Goal: Task Accomplishment & Management: Use online tool/utility

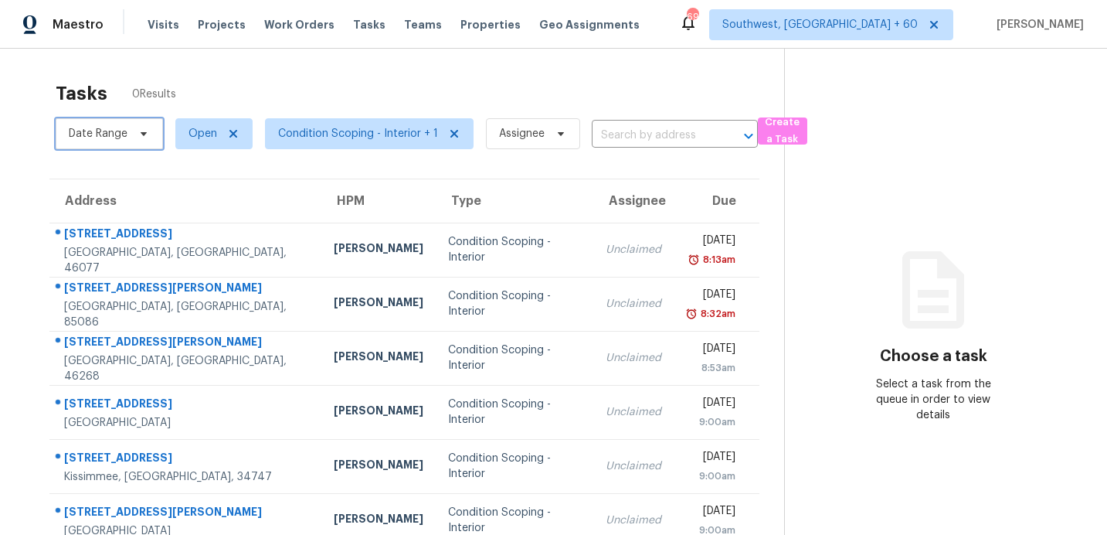
click at [98, 131] on span "Date Range" at bounding box center [98, 133] width 59 height 15
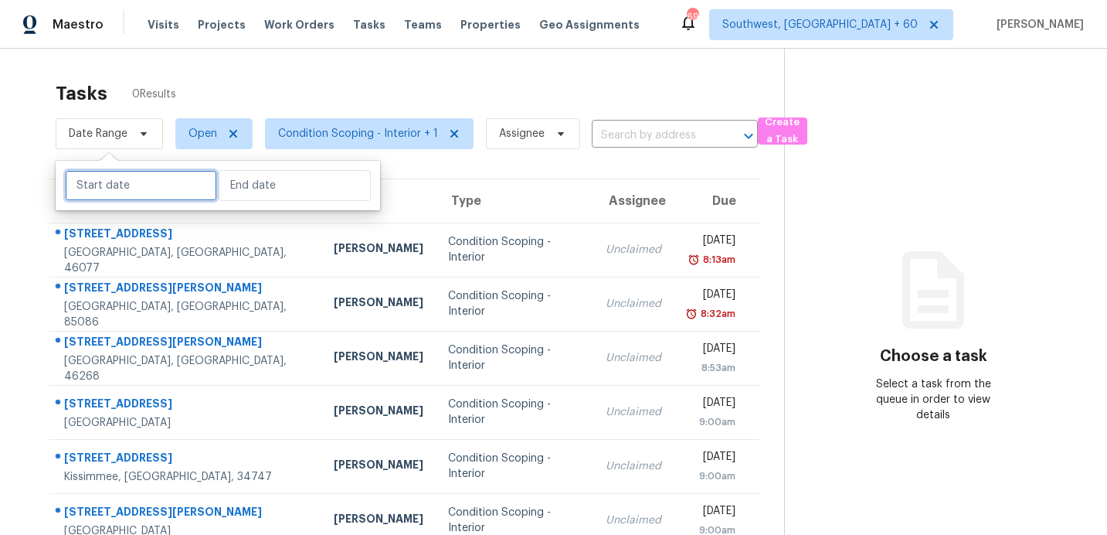
select select "9"
select select "2025"
select select "10"
select select "2025"
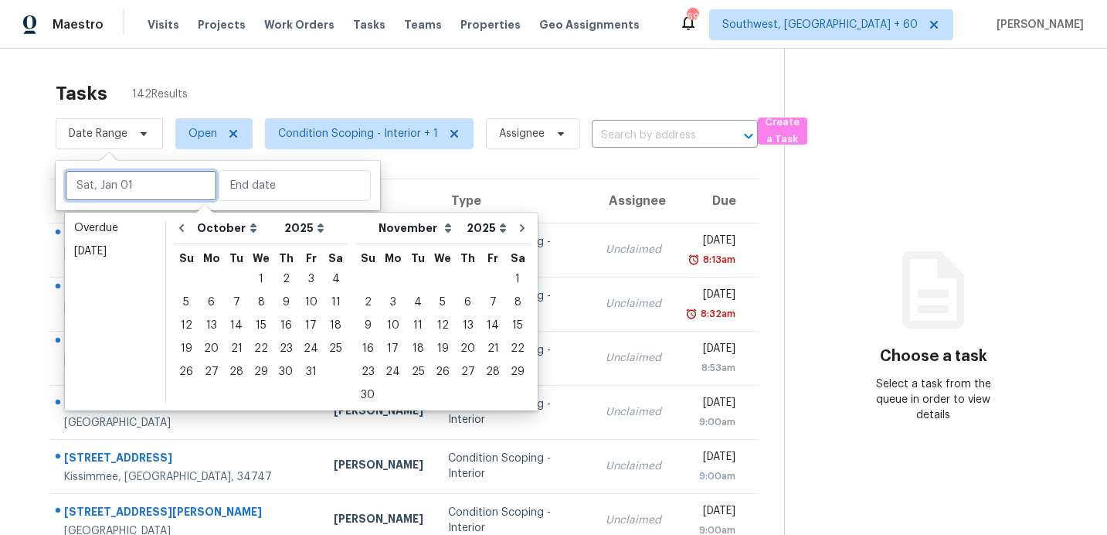
click at [148, 186] on input "text" at bounding box center [141, 185] width 152 height 31
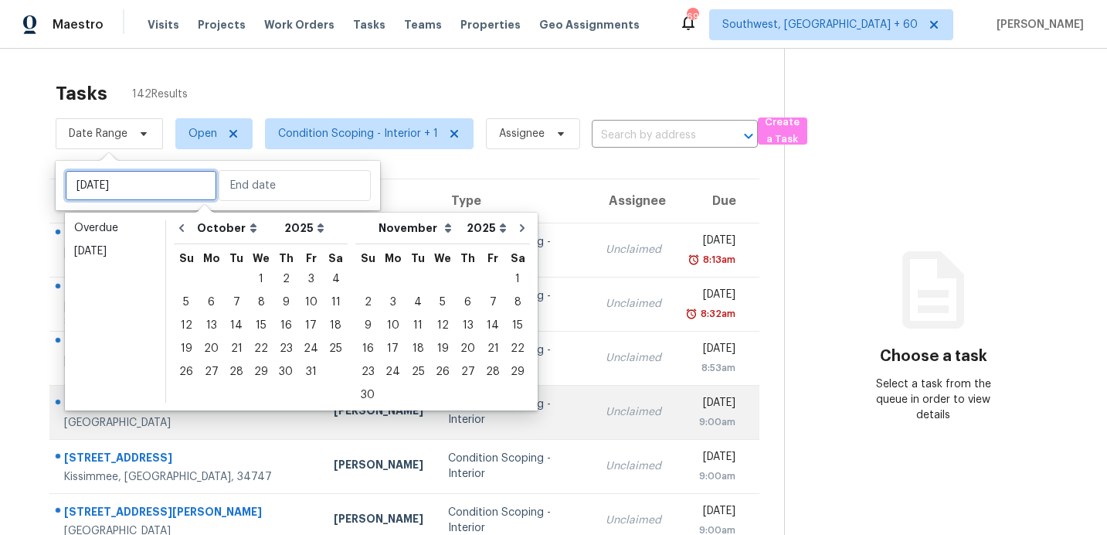
type input "[DATE]"
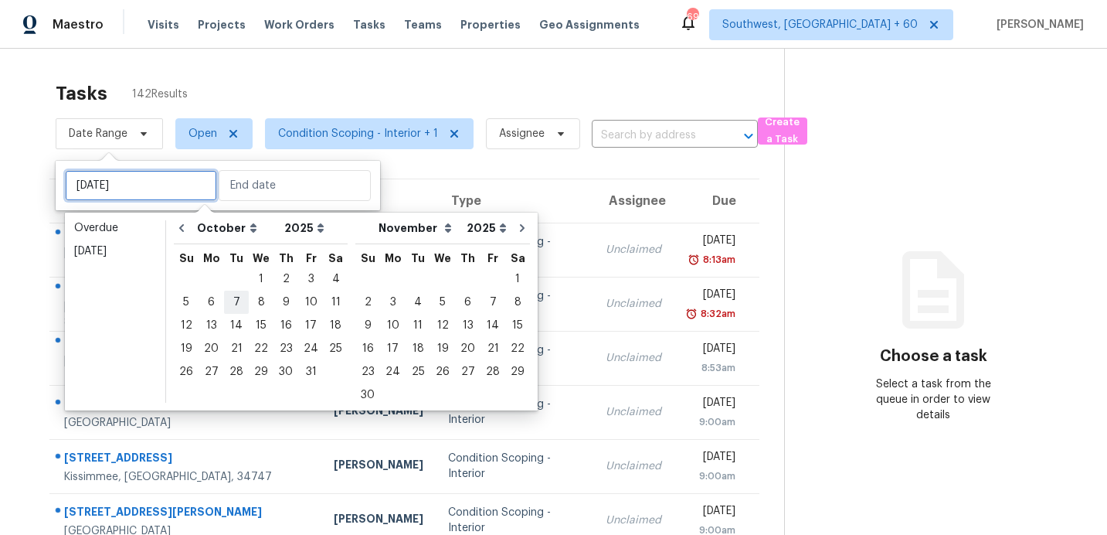
type input "[DATE]"
click at [236, 296] on div "7" at bounding box center [236, 302] width 25 height 22
type input "[DATE]"
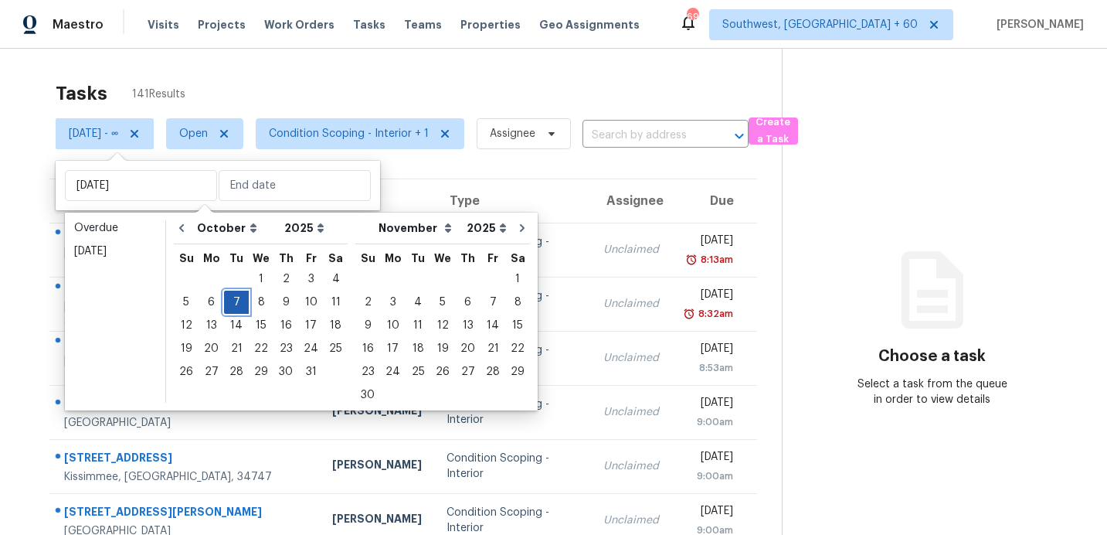
click at [236, 296] on div "7" at bounding box center [236, 302] width 25 height 22
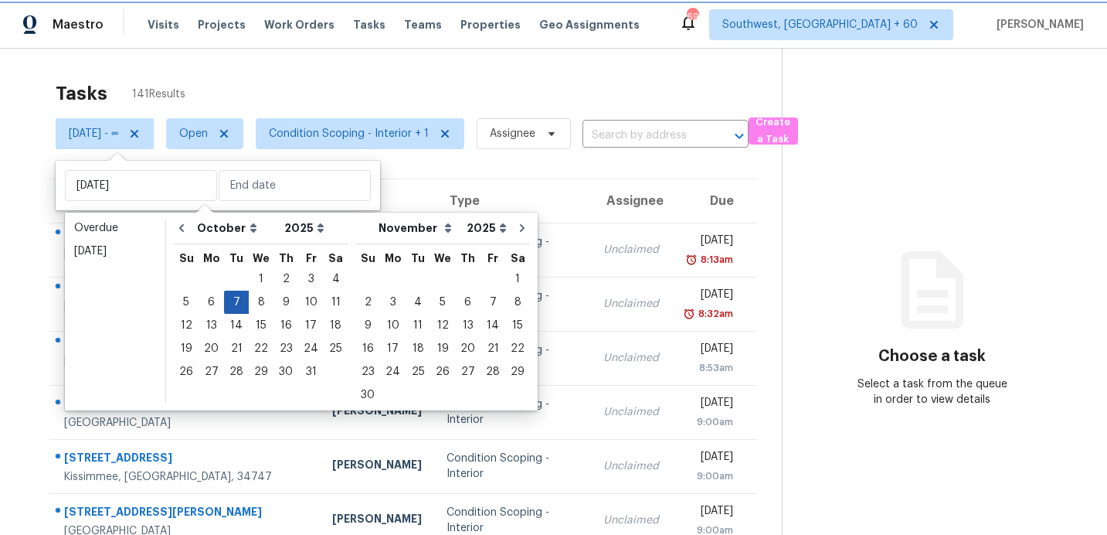
type input "[DATE]"
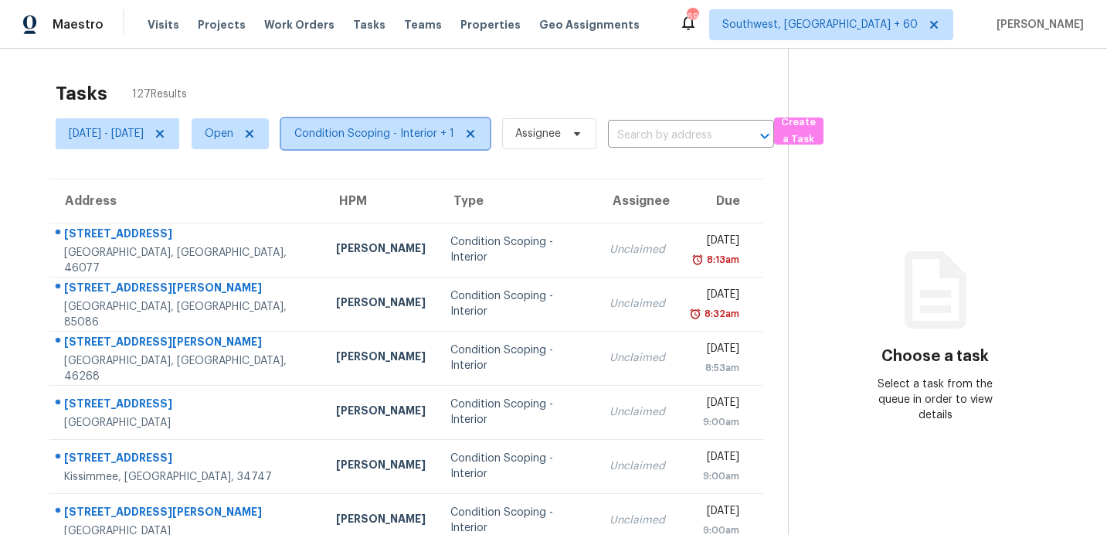
click at [437, 134] on span "Condition Scoping - Interior + 1" at bounding box center [374, 133] width 160 height 15
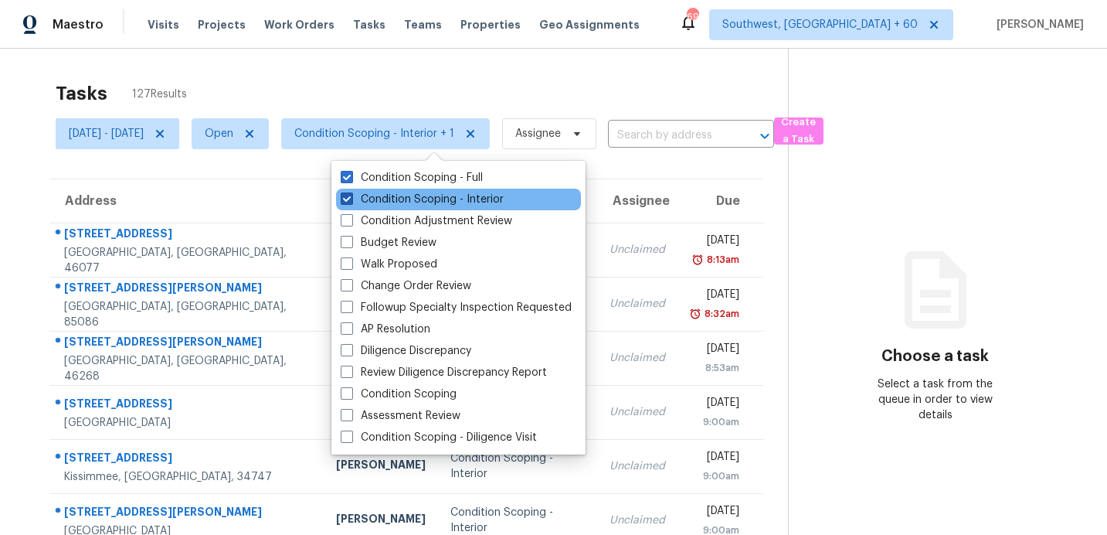
click at [424, 202] on label "Condition Scoping - Interior" at bounding box center [422, 199] width 163 height 15
click at [351, 202] on input "Condition Scoping - Interior" at bounding box center [346, 197] width 10 height 10
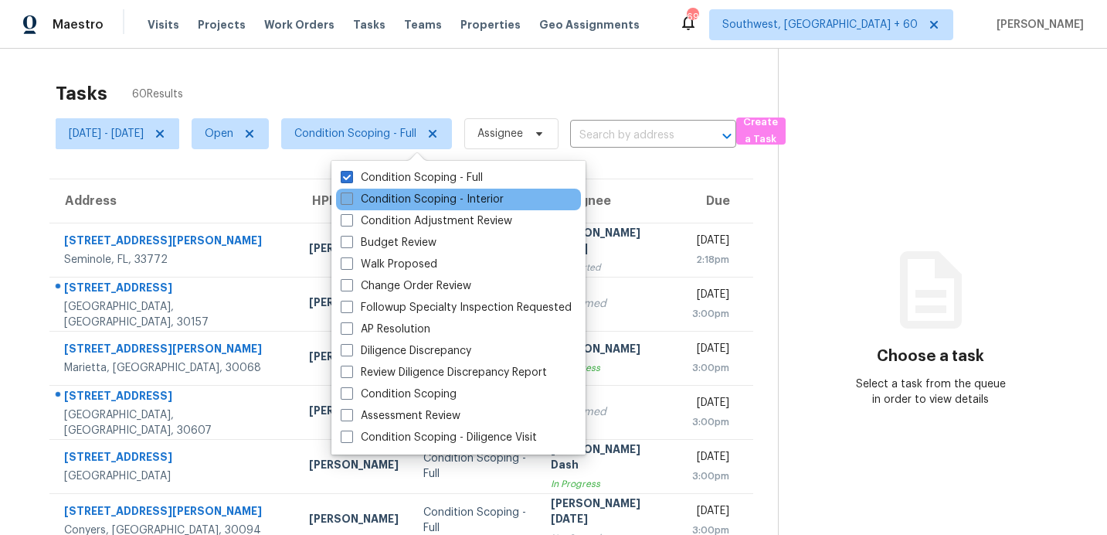
click at [427, 200] on label "Condition Scoping - Interior" at bounding box center [422, 199] width 163 height 15
click at [351, 200] on input "Condition Scoping - Interior" at bounding box center [346, 197] width 10 height 10
checkbox input "true"
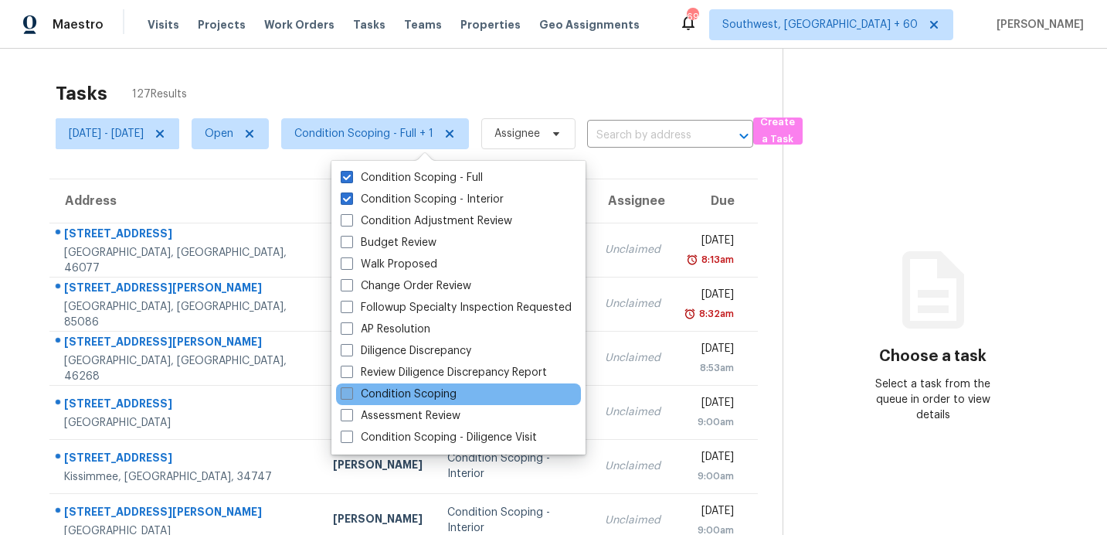
click at [382, 393] on label "Condition Scoping" at bounding box center [399, 393] width 116 height 15
click at [351, 393] on input "Condition Scoping" at bounding box center [346, 391] width 10 height 10
checkbox input "true"
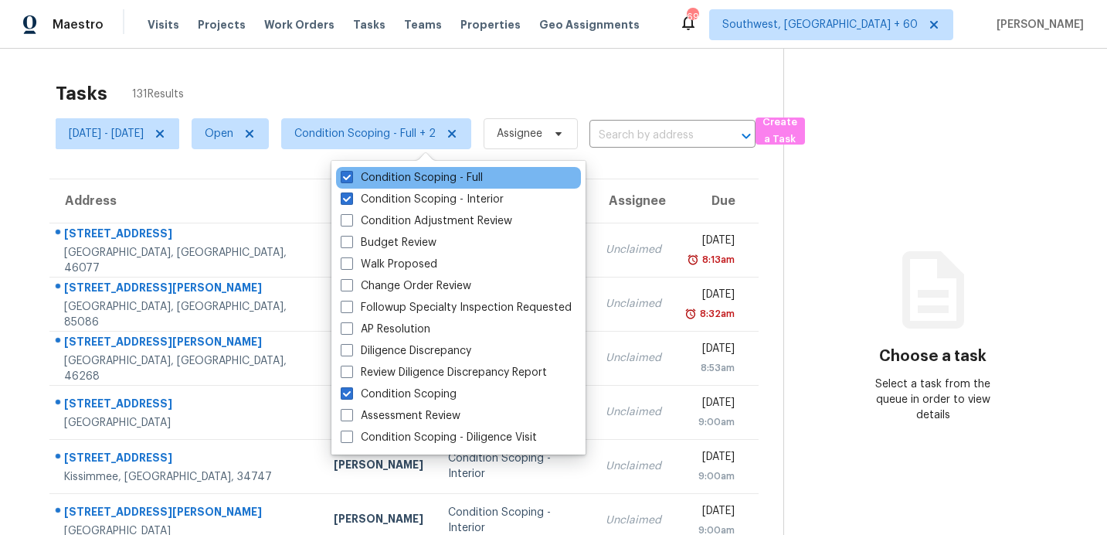
click at [350, 169] on div "Condition Scoping - Full" at bounding box center [458, 178] width 245 height 22
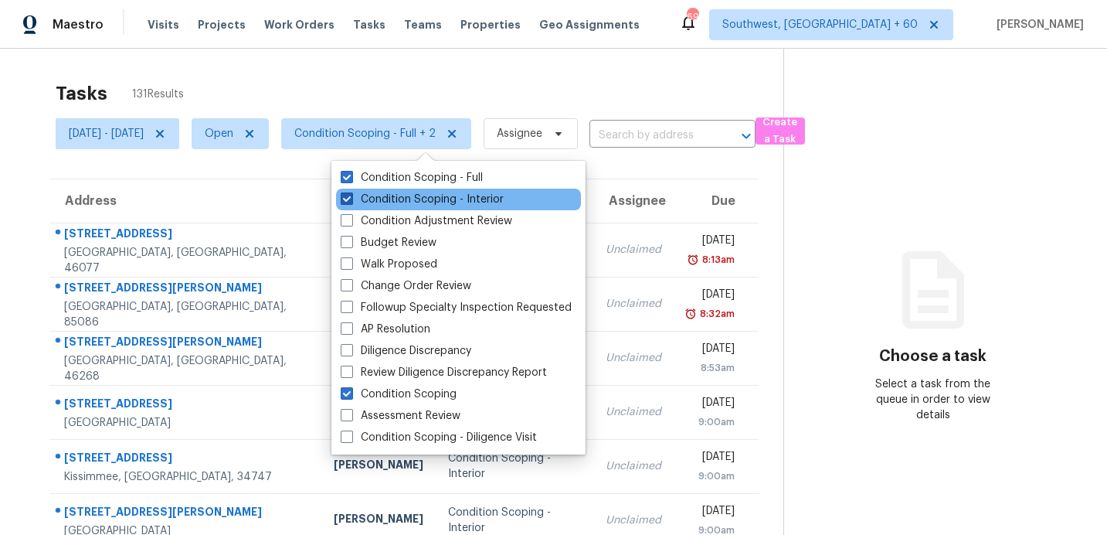
click at [349, 199] on span at bounding box center [347, 198] width 12 height 12
click at [349, 199] on input "Condition Scoping - Interior" at bounding box center [346, 197] width 10 height 10
checkbox input "false"
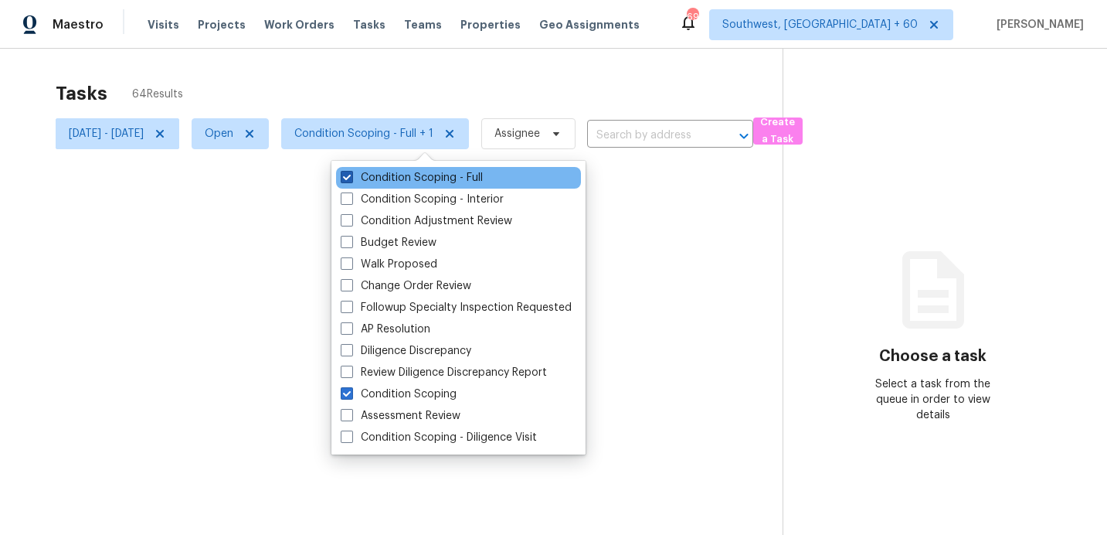
click at [351, 179] on span at bounding box center [347, 177] width 12 height 12
click at [351, 179] on input "Condition Scoping - Full" at bounding box center [346, 175] width 10 height 10
checkbox input "false"
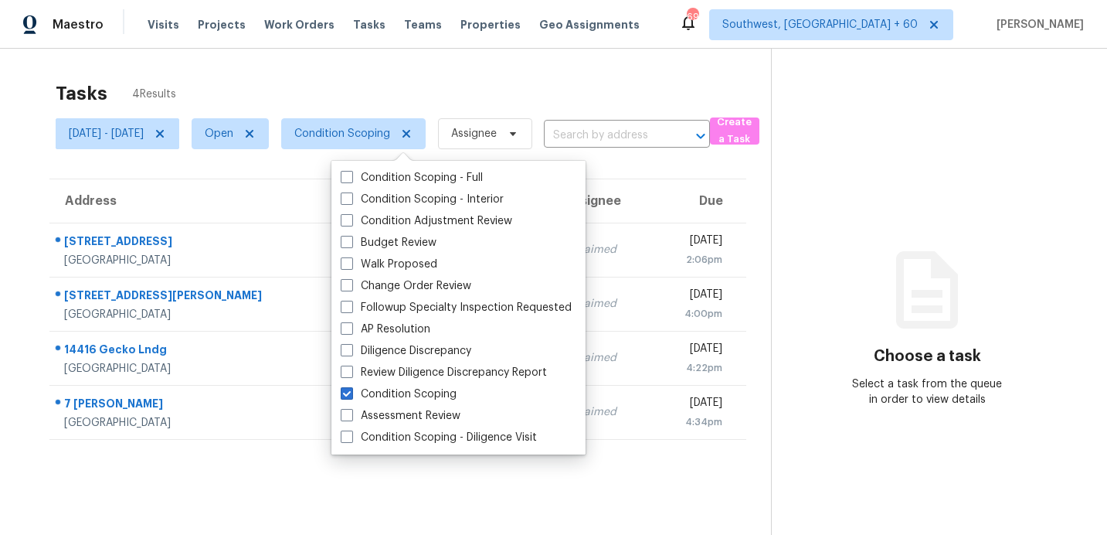
click at [512, 41] on div "Maestro Visits Projects Work Orders Tasks Teams Properties Geo Assignments 694 …" at bounding box center [553, 24] width 1107 height 49
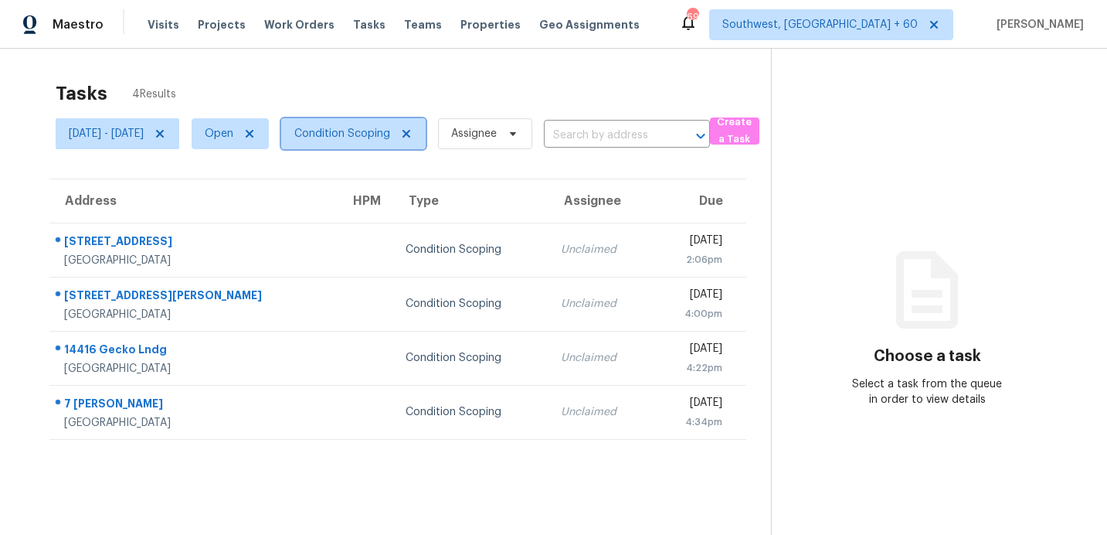
click at [396, 118] on span "Condition Scoping" at bounding box center [353, 133] width 144 height 31
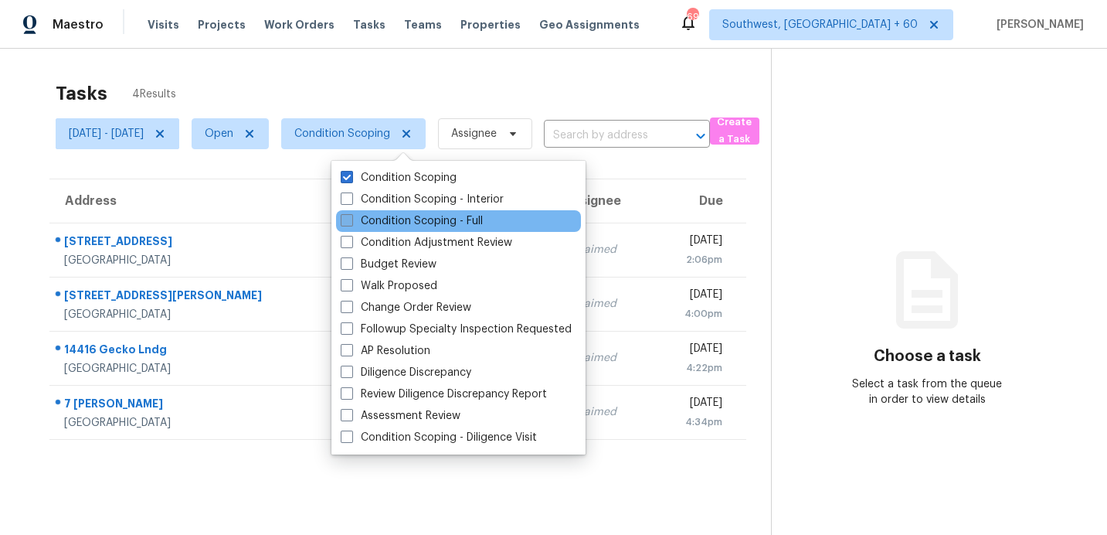
click at [382, 219] on label "Condition Scoping - Full" at bounding box center [412, 220] width 142 height 15
click at [351, 219] on input "Condition Scoping - Full" at bounding box center [346, 218] width 10 height 10
checkbox input "true"
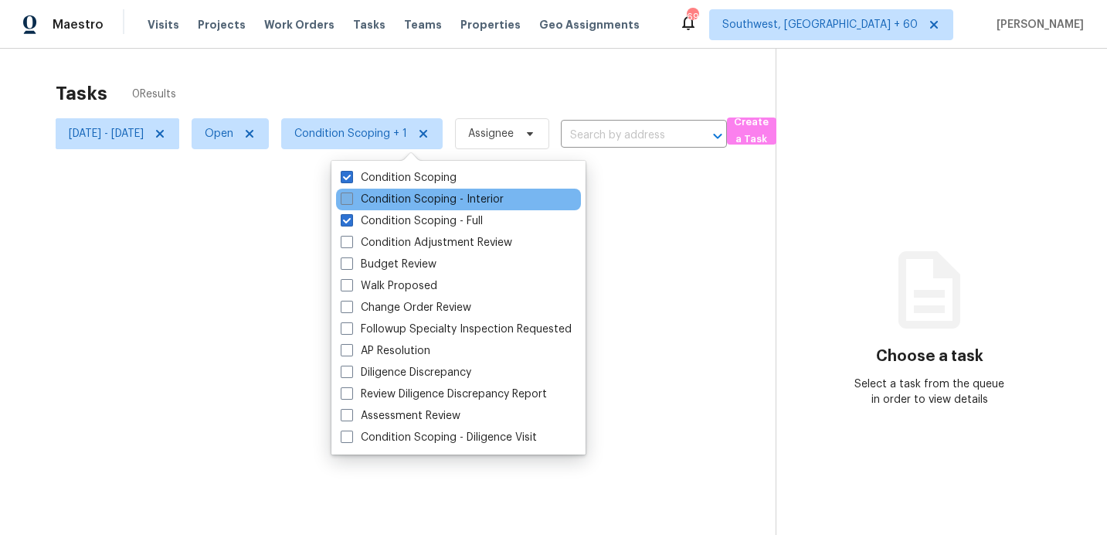
click at [382, 197] on label "Condition Scoping - Interior" at bounding box center [422, 199] width 163 height 15
click at [351, 197] on input "Condition Scoping - Interior" at bounding box center [346, 197] width 10 height 10
checkbox input "true"
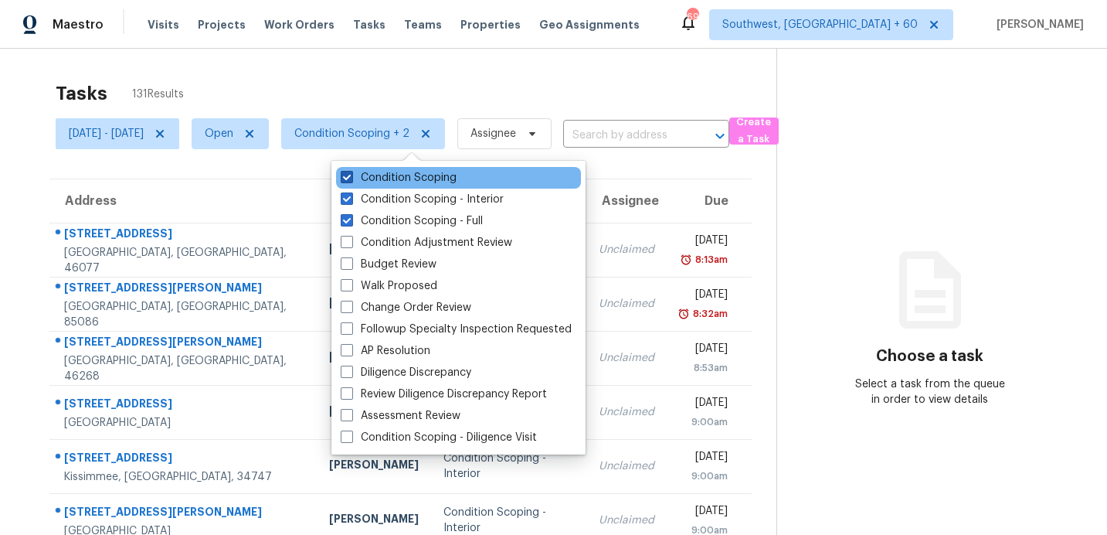
click at [369, 178] on label "Condition Scoping" at bounding box center [399, 177] width 116 height 15
click at [351, 178] on input "Condition Scoping" at bounding box center [346, 175] width 10 height 10
checkbox input "false"
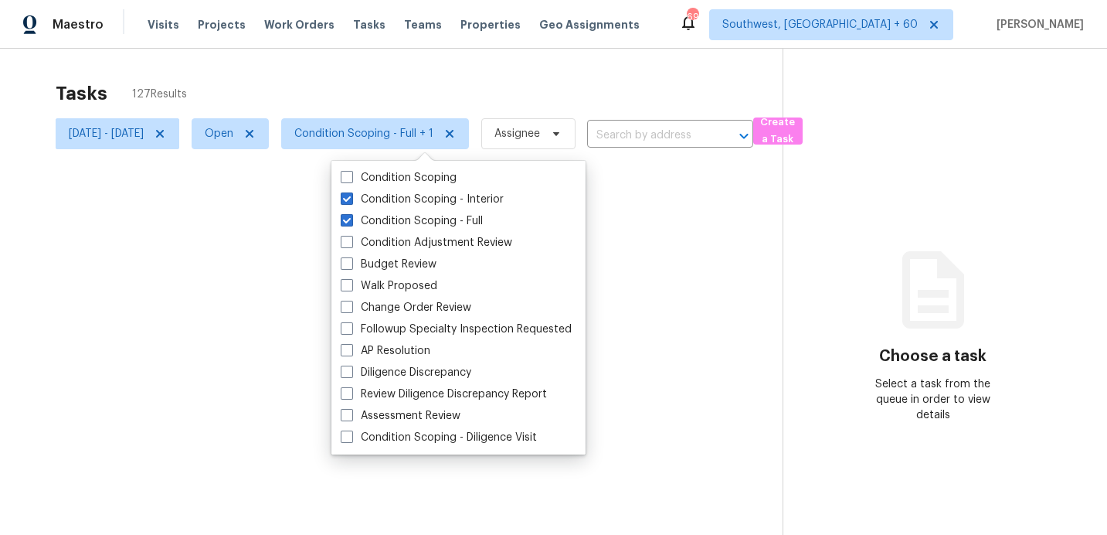
click at [400, 80] on div "Tasks 127 Results" at bounding box center [419, 93] width 727 height 40
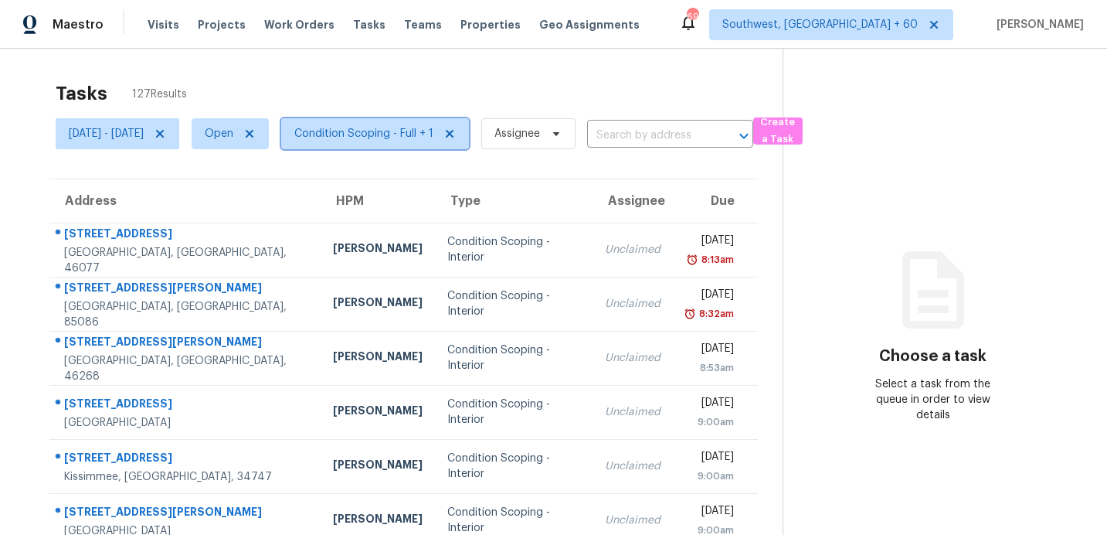
click at [403, 129] on span "Condition Scoping - Full + 1" at bounding box center [363, 133] width 139 height 15
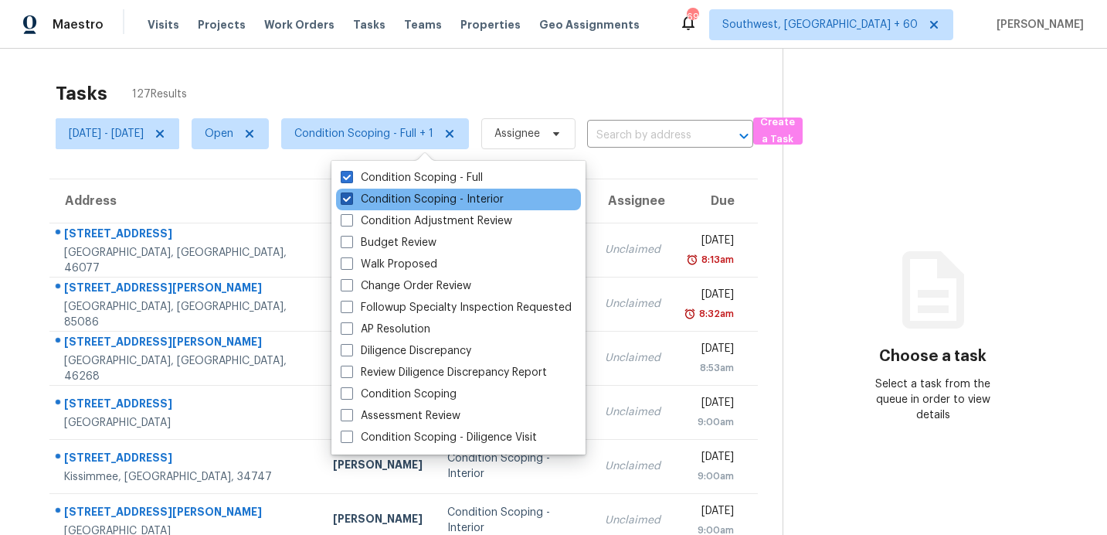
click at [399, 202] on label "Condition Scoping - Interior" at bounding box center [422, 199] width 163 height 15
click at [351, 202] on input "Condition Scoping - Interior" at bounding box center [346, 197] width 10 height 10
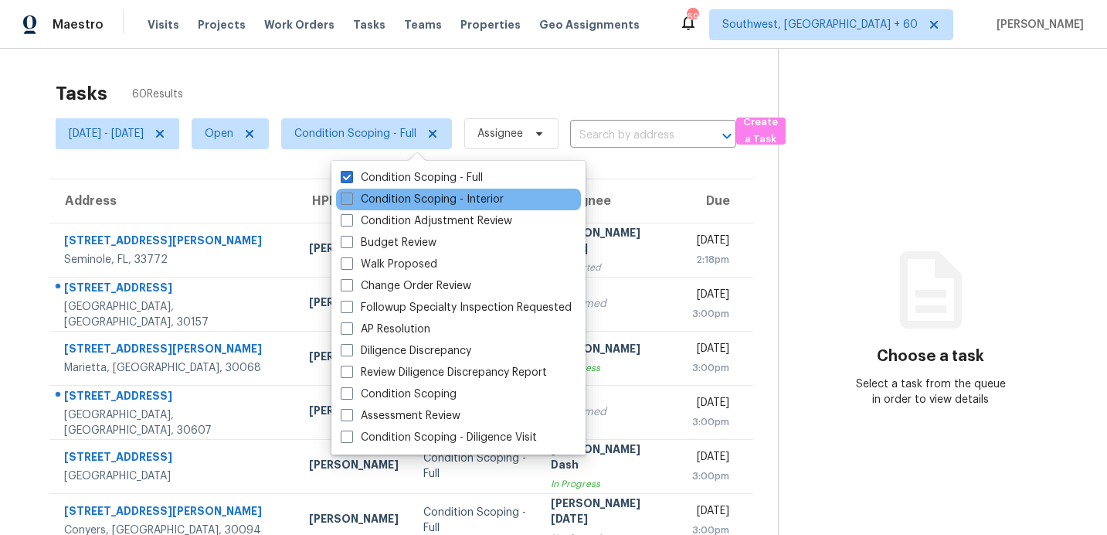
click at [399, 202] on label "Condition Scoping - Interior" at bounding box center [422, 199] width 163 height 15
click at [351, 202] on input "Condition Scoping - Interior" at bounding box center [346, 197] width 10 height 10
checkbox input "true"
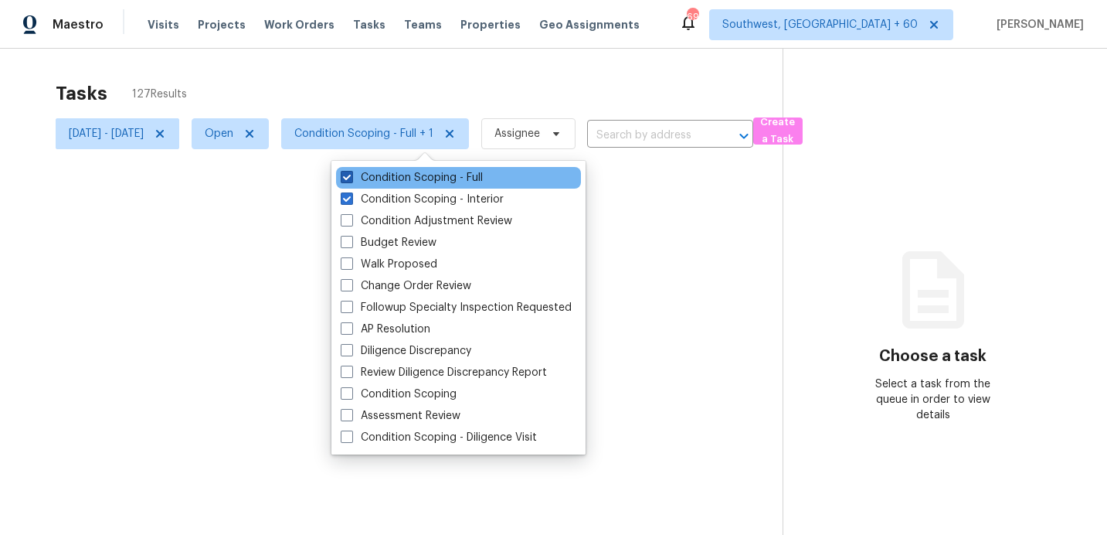
click at [402, 180] on label "Condition Scoping - Full" at bounding box center [412, 177] width 142 height 15
click at [351, 180] on input "Condition Scoping - Full" at bounding box center [346, 175] width 10 height 10
checkbox input "false"
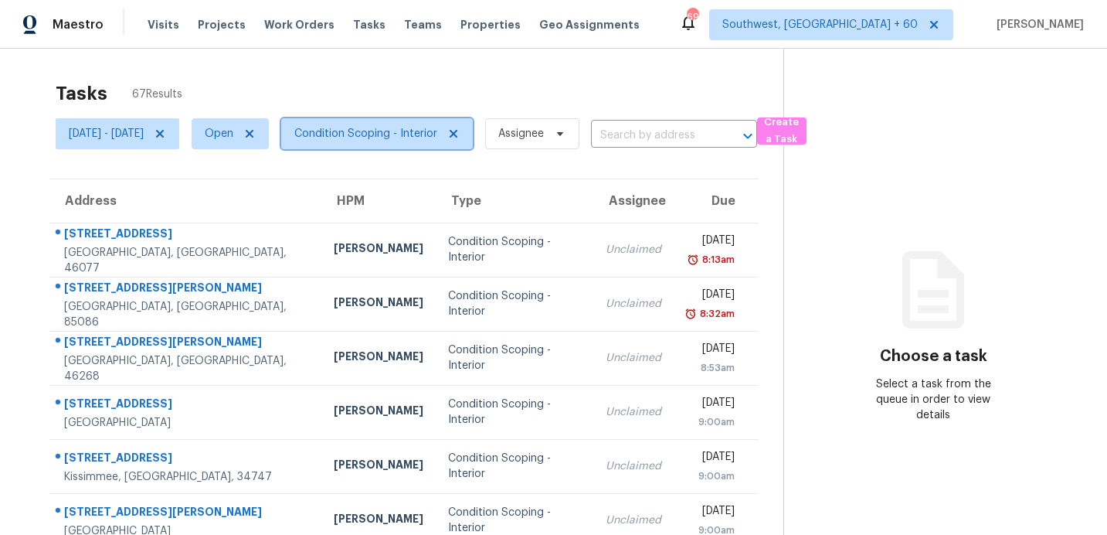
click at [413, 138] on span "Condition Scoping - Interior" at bounding box center [365, 133] width 143 height 15
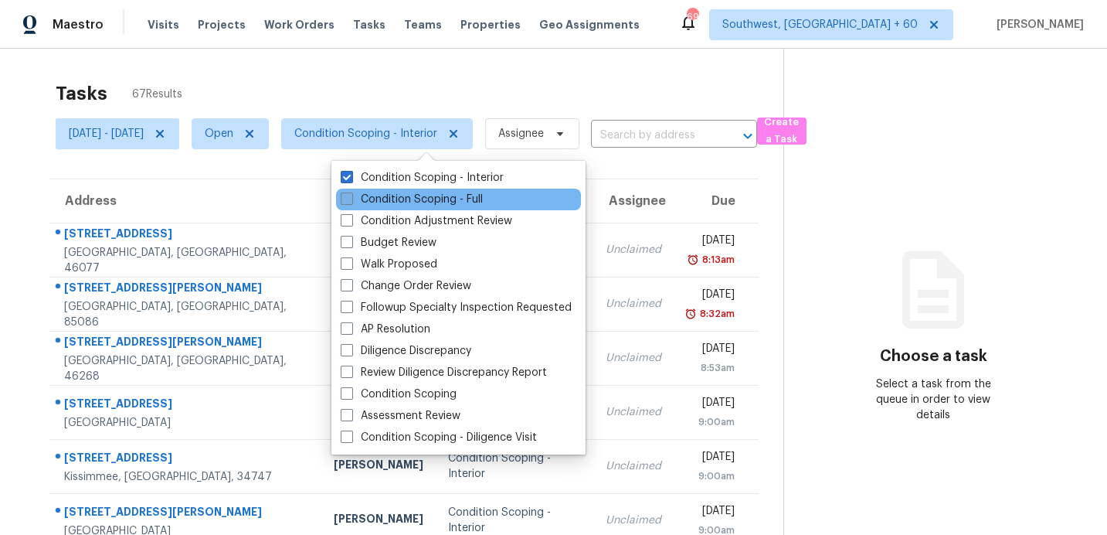
click at [403, 198] on label "Condition Scoping - Full" at bounding box center [412, 199] width 142 height 15
click at [351, 198] on input "Condition Scoping - Full" at bounding box center [346, 197] width 10 height 10
checkbox input "true"
